Goal: Task Accomplishment & Management: Use online tool/utility

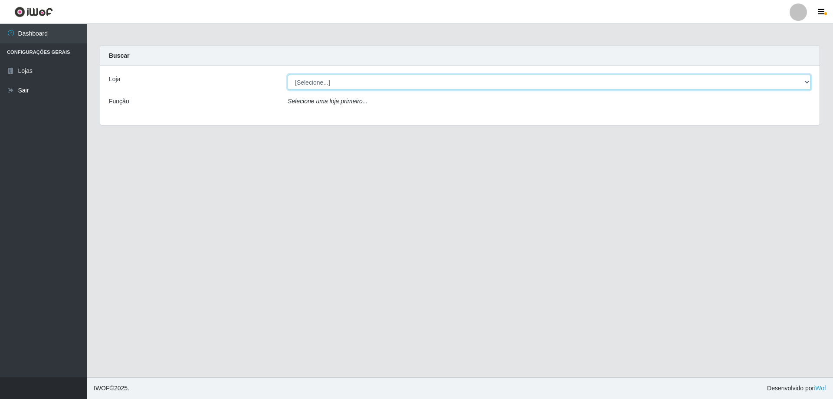
click at [357, 82] on select "[Selecione...] SuperShow Bis - Avenida 6 SuperShow [GEOGRAPHIC_DATA]" at bounding box center [549, 82] width 523 height 15
select select "60"
click at [288, 75] on select "[Selecione...] SuperShow Bis - Avenida 6 SuperShow [GEOGRAPHIC_DATA]" at bounding box center [549, 82] width 523 height 15
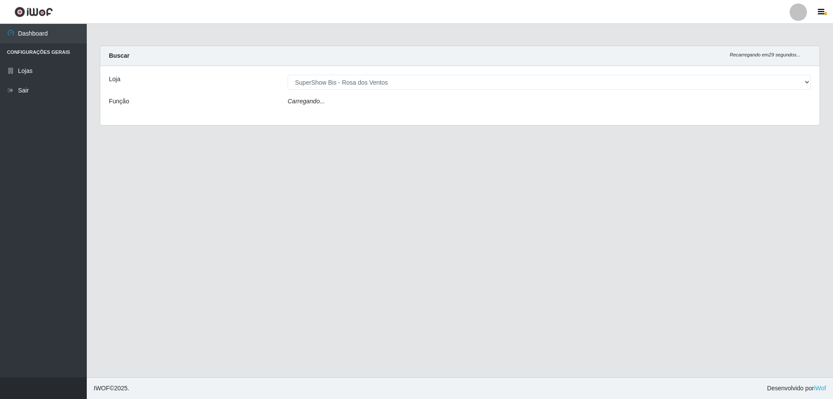
click at [359, 95] on div "Loja [Selecione...] SuperShow Bis - Avenida 6 SuperShow [GEOGRAPHIC_DATA] Funçã…" at bounding box center [460, 95] width 720 height 59
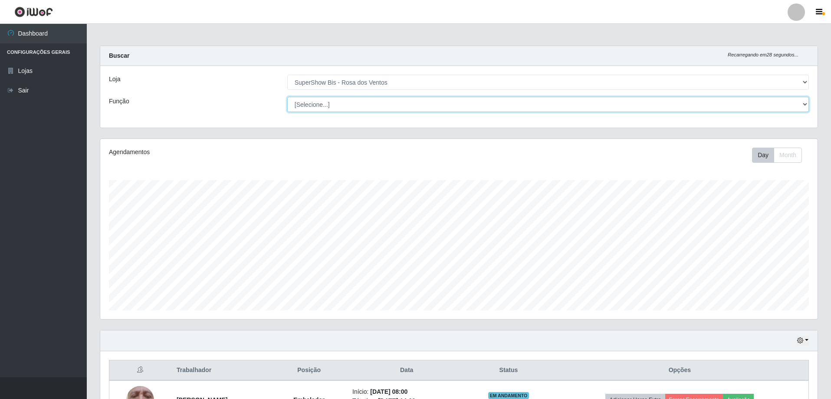
scroll to position [180, 717]
click at [357, 98] on select "[Selecione...] ASG ASG + ASG ++ Auxiliar de Cozinha Balconista de Açougue Balco…" at bounding box center [548, 104] width 522 height 15
select select "1"
click at [287, 97] on select "[Selecione...] ASG ASG + ASG ++ Auxiliar de Cozinha Balconista de Açougue Balco…" at bounding box center [548, 104] width 522 height 15
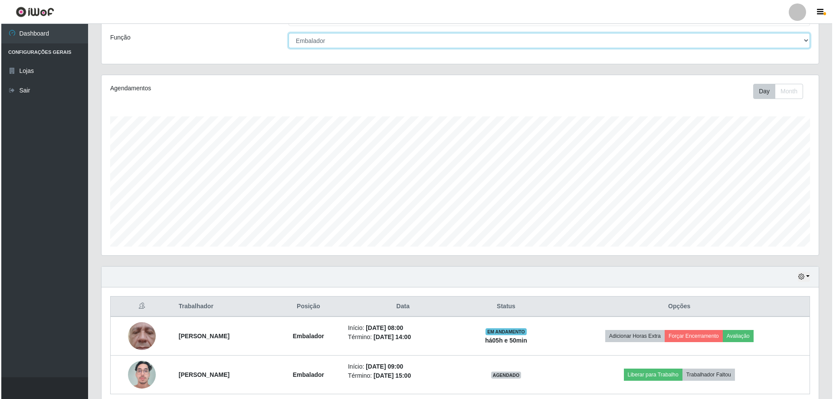
scroll to position [100, 0]
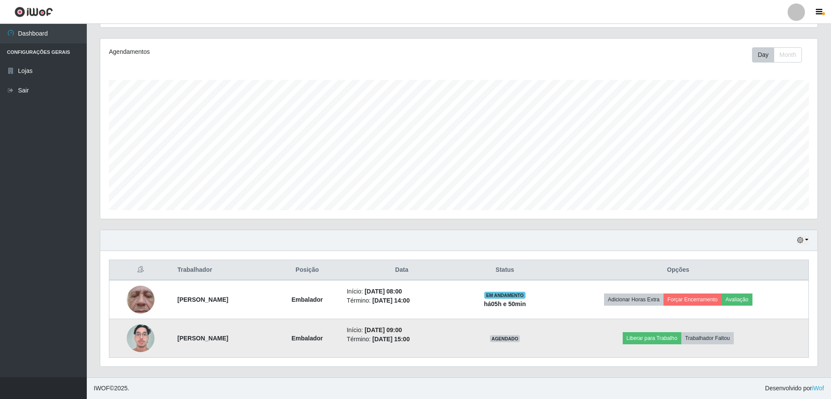
click at [133, 341] on img at bounding box center [141, 337] width 28 height 37
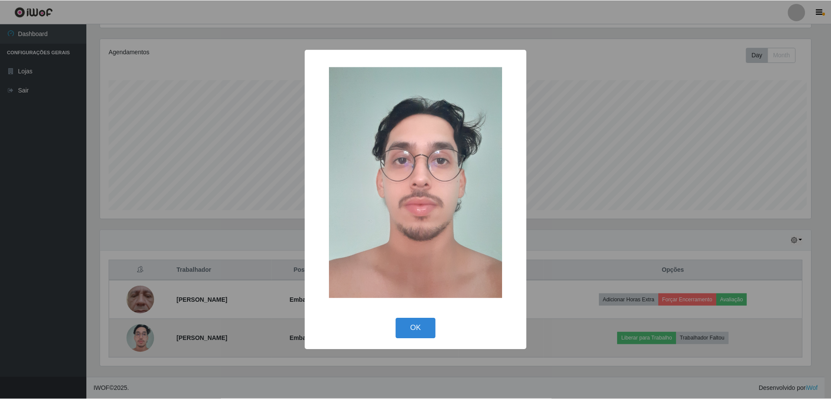
scroll to position [180, 713]
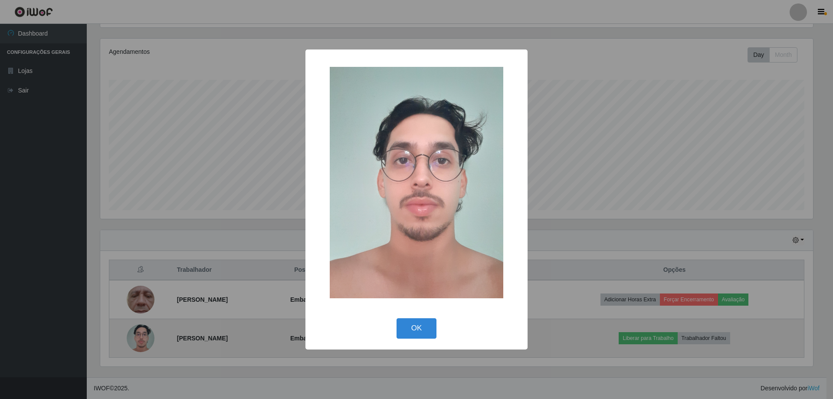
click at [133, 341] on div "× OK Cancel" at bounding box center [416, 199] width 833 height 399
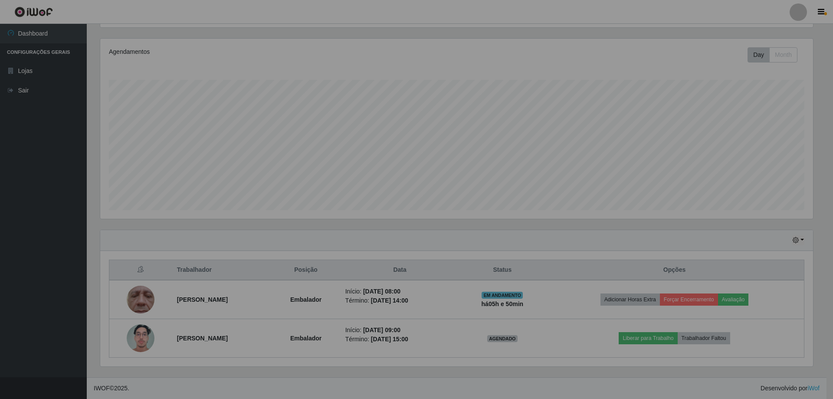
scroll to position [180, 717]
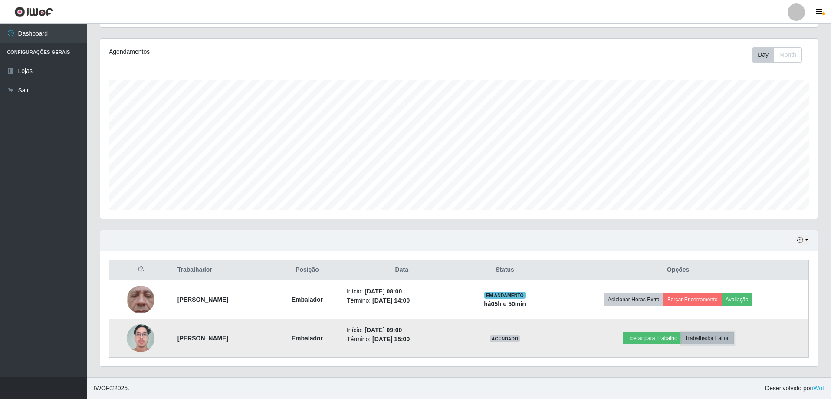
click at [718, 338] on button "Trabalhador Faltou" at bounding box center [707, 338] width 53 height 12
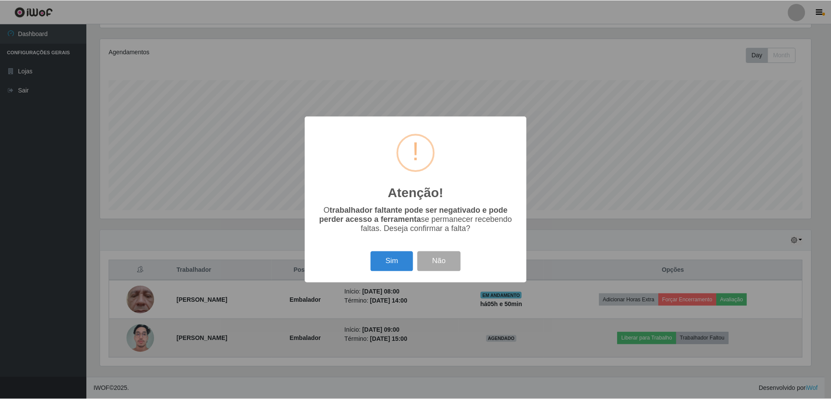
scroll to position [180, 713]
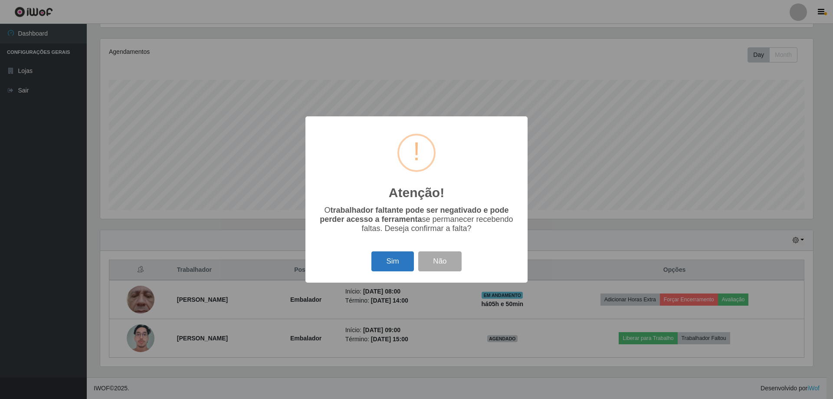
click at [396, 260] on button "Sim" at bounding box center [393, 261] width 42 height 20
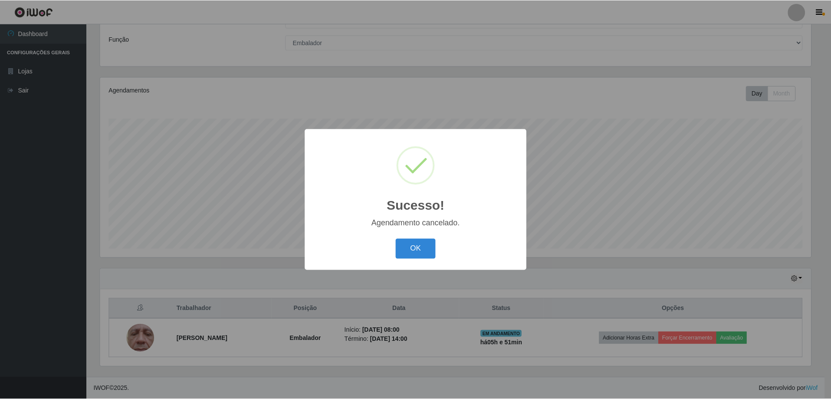
scroll to position [62, 0]
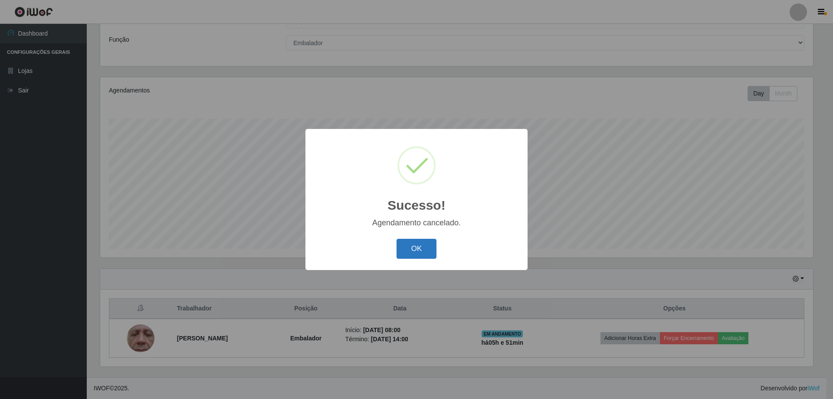
click at [418, 249] on button "OK" at bounding box center [417, 249] width 40 height 20
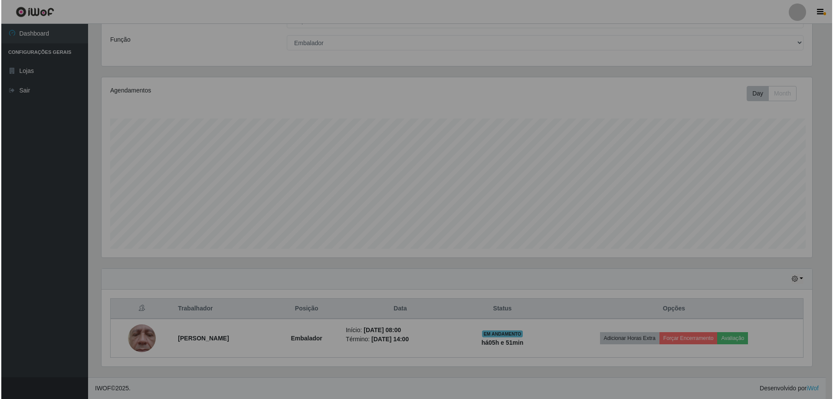
scroll to position [180, 717]
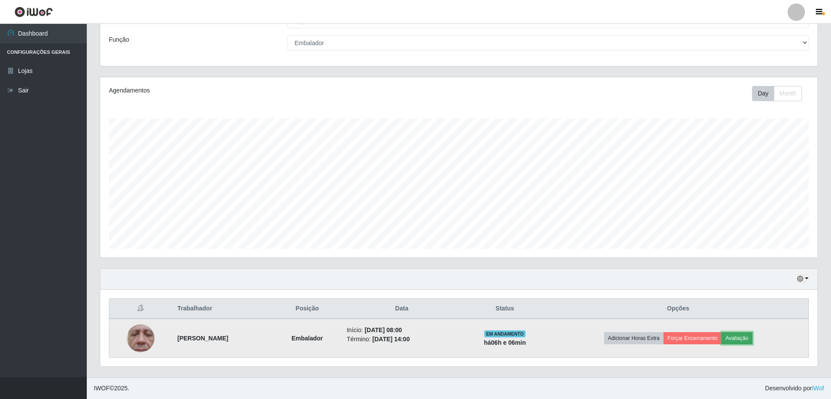
click at [740, 335] on button "Avaliação" at bounding box center [737, 338] width 31 height 12
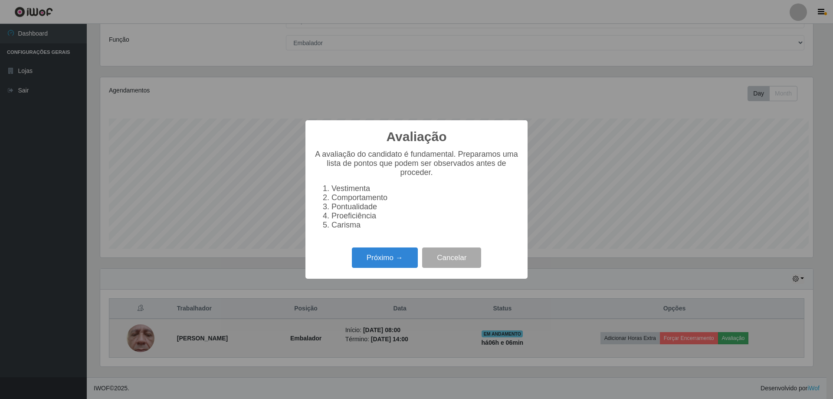
scroll to position [180, 713]
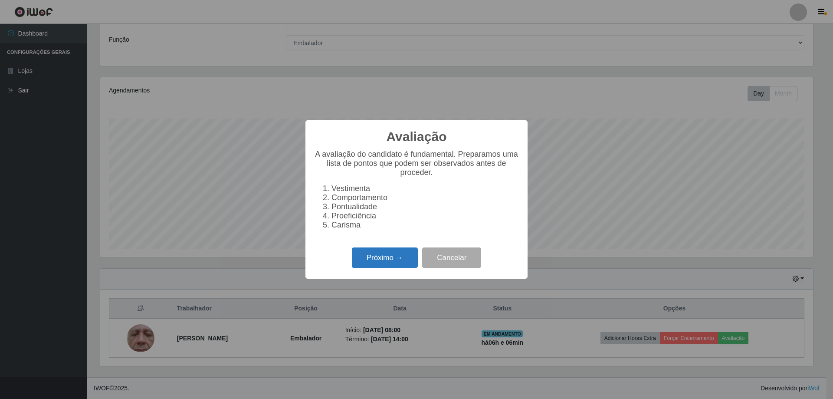
click at [401, 259] on button "Próximo →" at bounding box center [385, 257] width 66 height 20
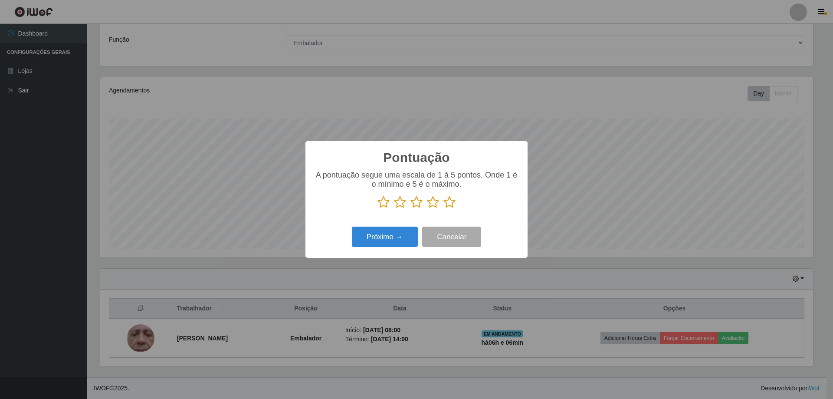
scroll to position [433822, 433289]
click at [449, 204] on icon at bounding box center [450, 202] width 12 height 13
click at [444, 209] on input "radio" at bounding box center [444, 209] width 0 height 0
click at [401, 239] on button "Próximo →" at bounding box center [385, 237] width 66 height 20
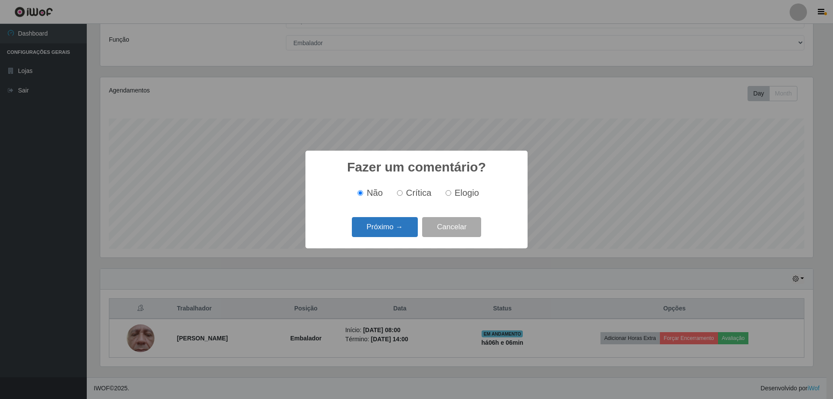
click at [398, 229] on button "Próximo →" at bounding box center [385, 227] width 66 height 20
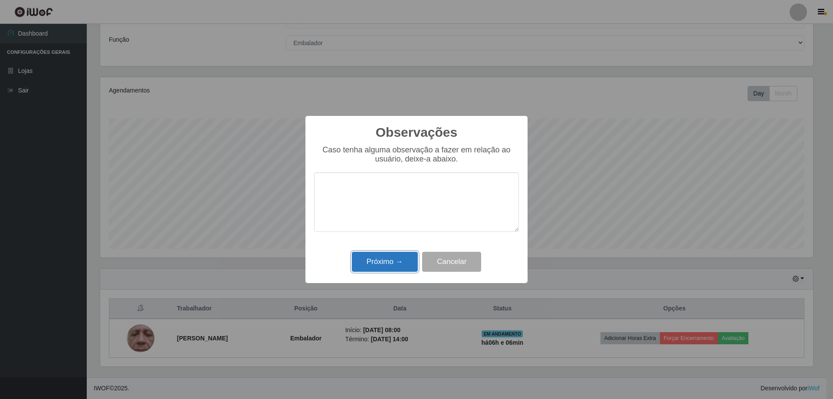
click at [394, 263] on button "Próximo →" at bounding box center [385, 262] width 66 height 20
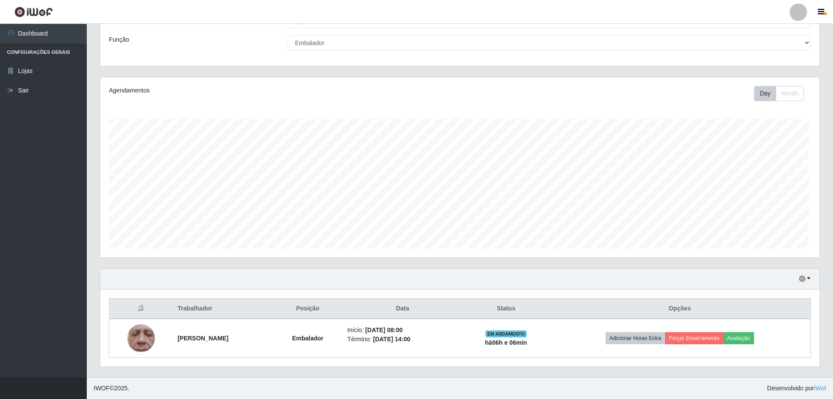
scroll to position [180, 717]
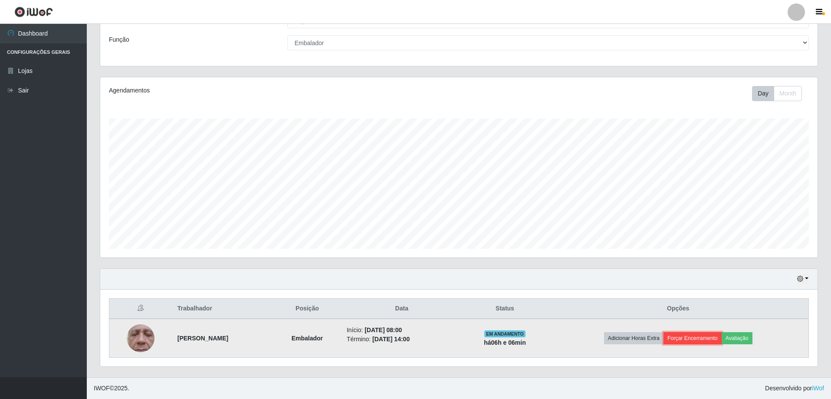
click at [695, 339] on button "Forçar Encerramento" at bounding box center [693, 338] width 58 height 12
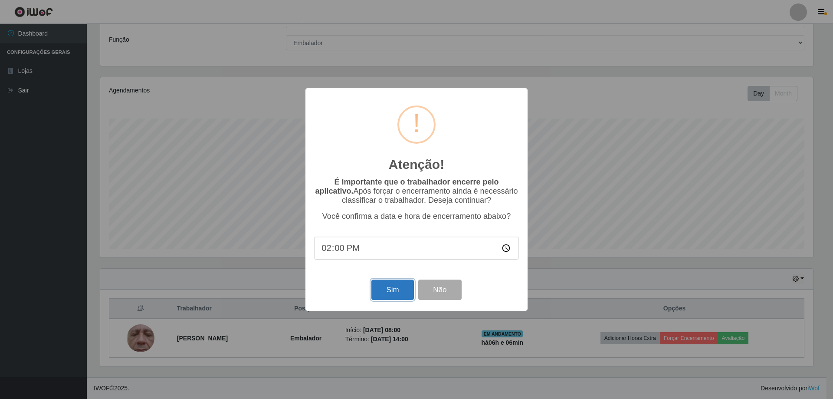
click at [383, 290] on button "Sim" at bounding box center [393, 289] width 42 height 20
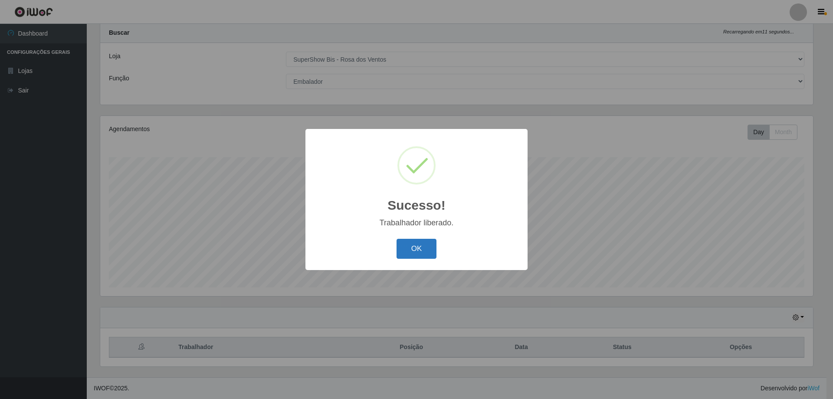
click at [406, 247] on button "OK" at bounding box center [417, 249] width 40 height 20
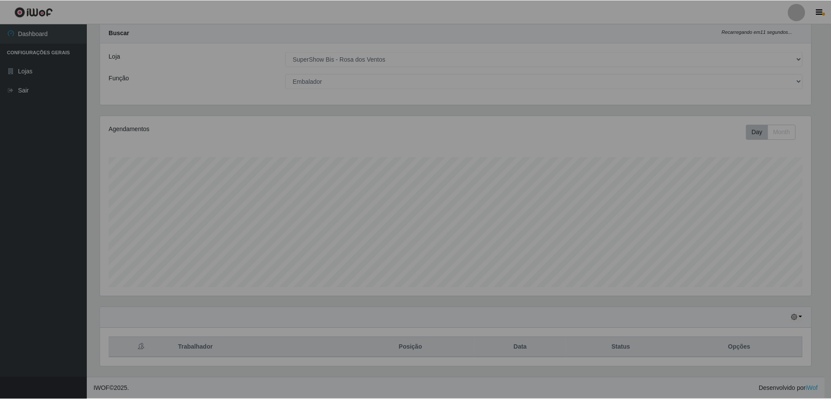
scroll to position [180, 717]
